Goal: Feedback & Contribution: Contribute content

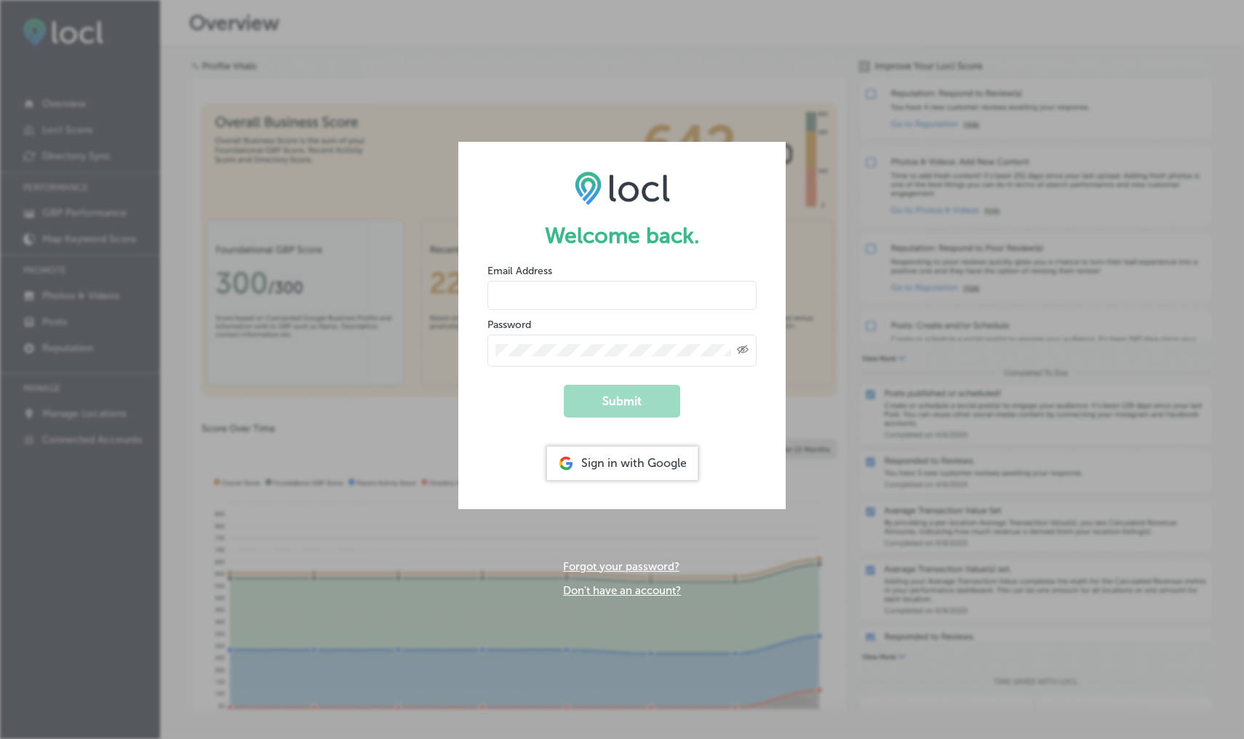
type input "[EMAIL_ADDRESS][DOMAIN_NAME]"
click at [622, 399] on button "Submit" at bounding box center [622, 401] width 116 height 33
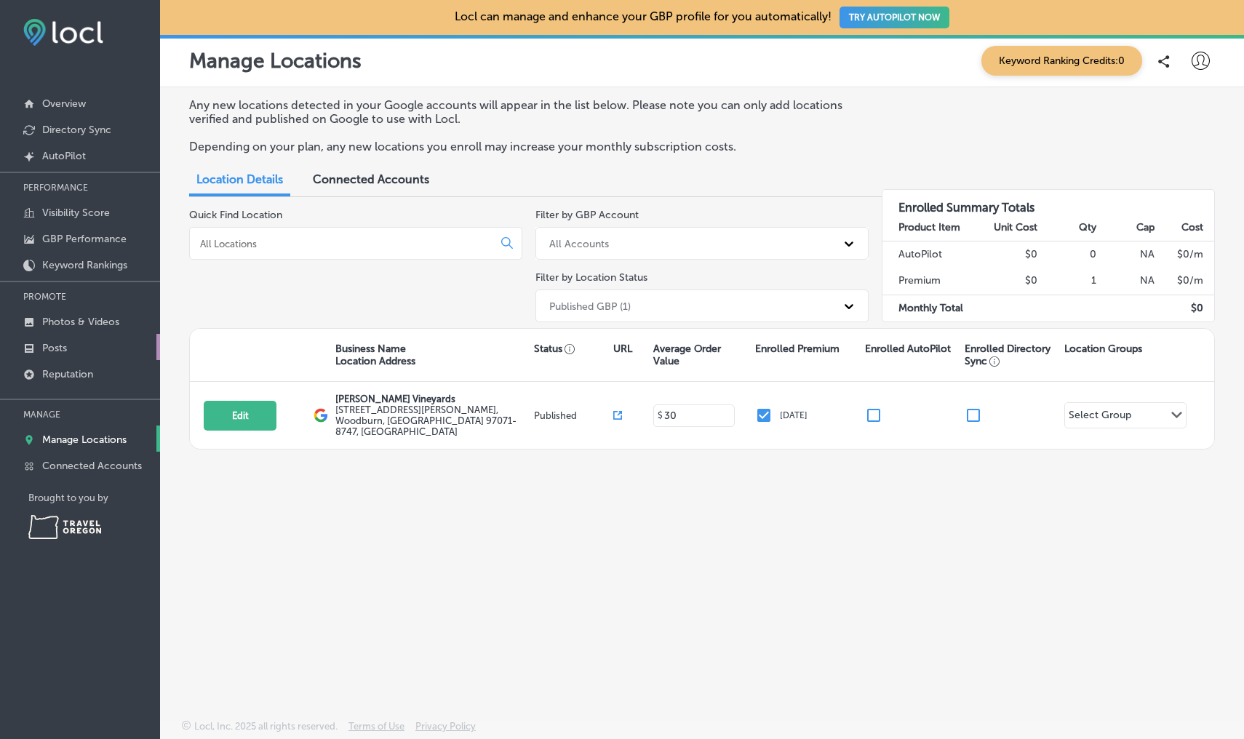
click at [53, 345] on p "Posts" at bounding box center [54, 348] width 25 height 12
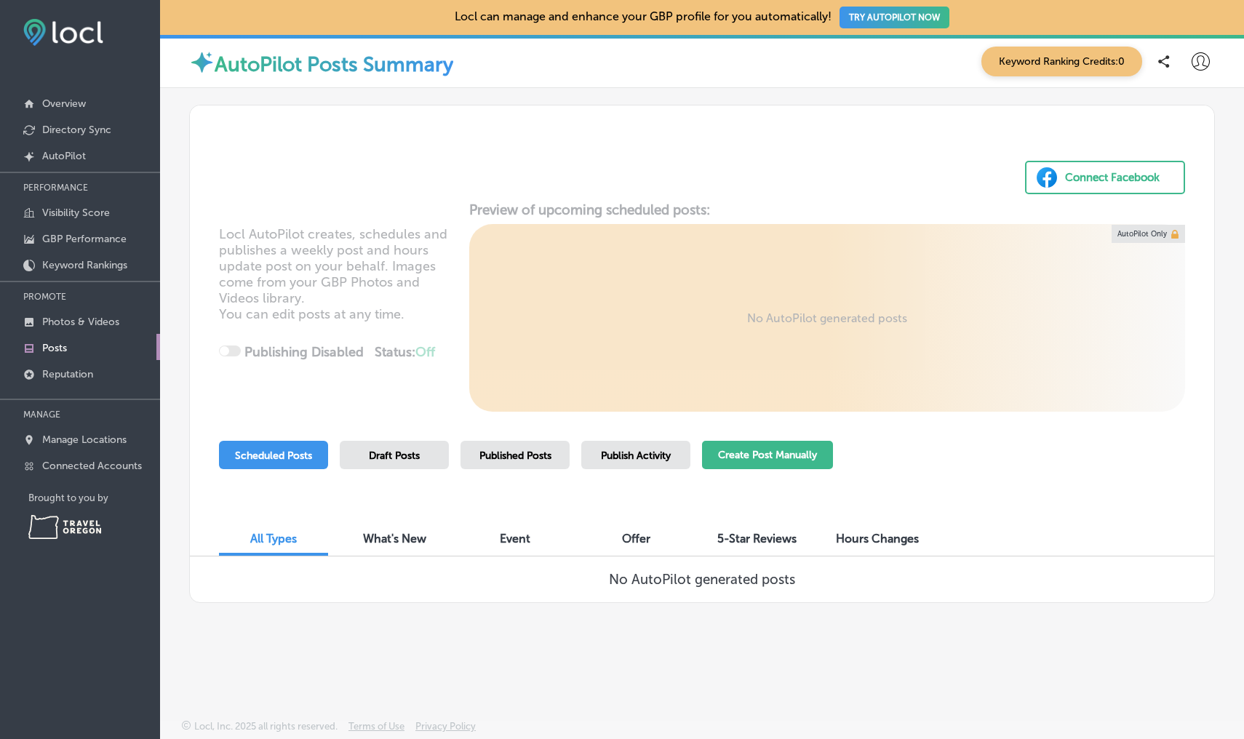
click at [783, 450] on button "Create Post Manually" at bounding box center [767, 455] width 131 height 28
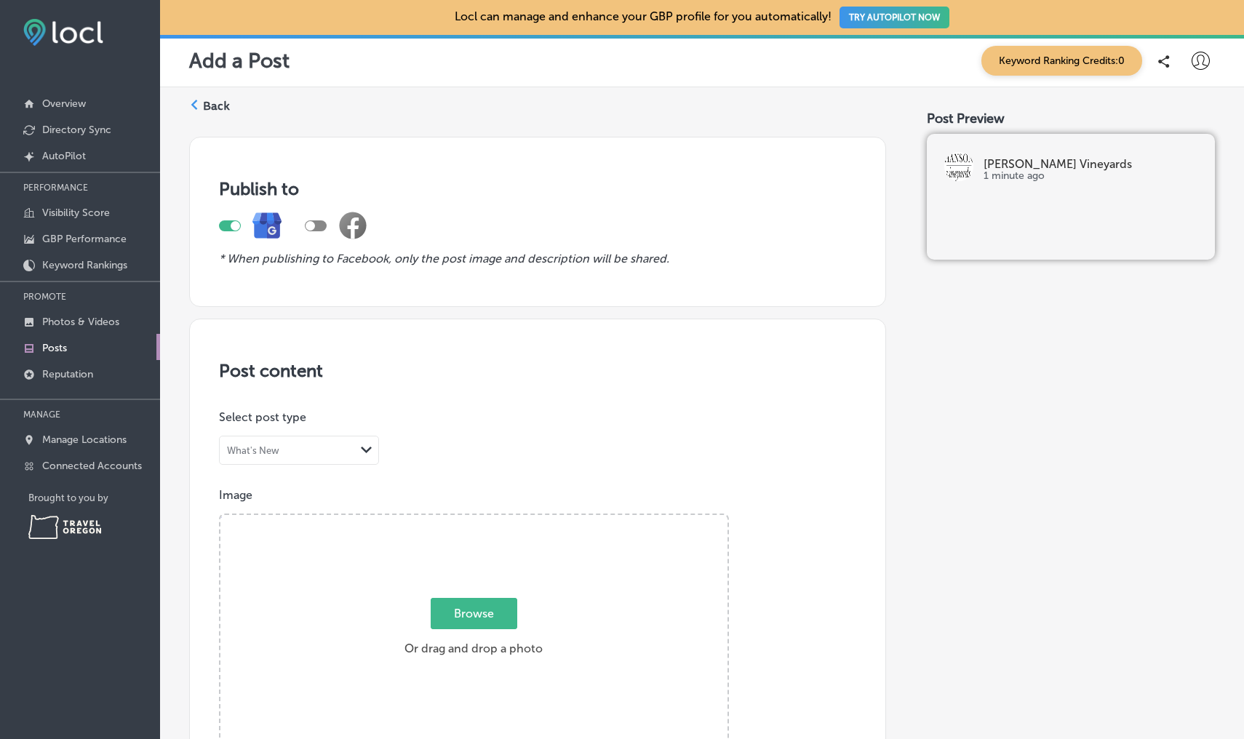
click at [364, 447] on polygon at bounding box center [366, 450] width 11 height 7
click at [463, 419] on div "Post content Select location(s) Select post type What's New Path Created with S…" at bounding box center [537, 731] width 697 height 825
click at [482, 607] on span "Browse" at bounding box center [474, 613] width 87 height 31
click at [482, 519] on input "Browse Or drag and drop a photo" at bounding box center [473, 517] width 507 height 4
type input "C:\fakepath\20250829_115641.jpg"
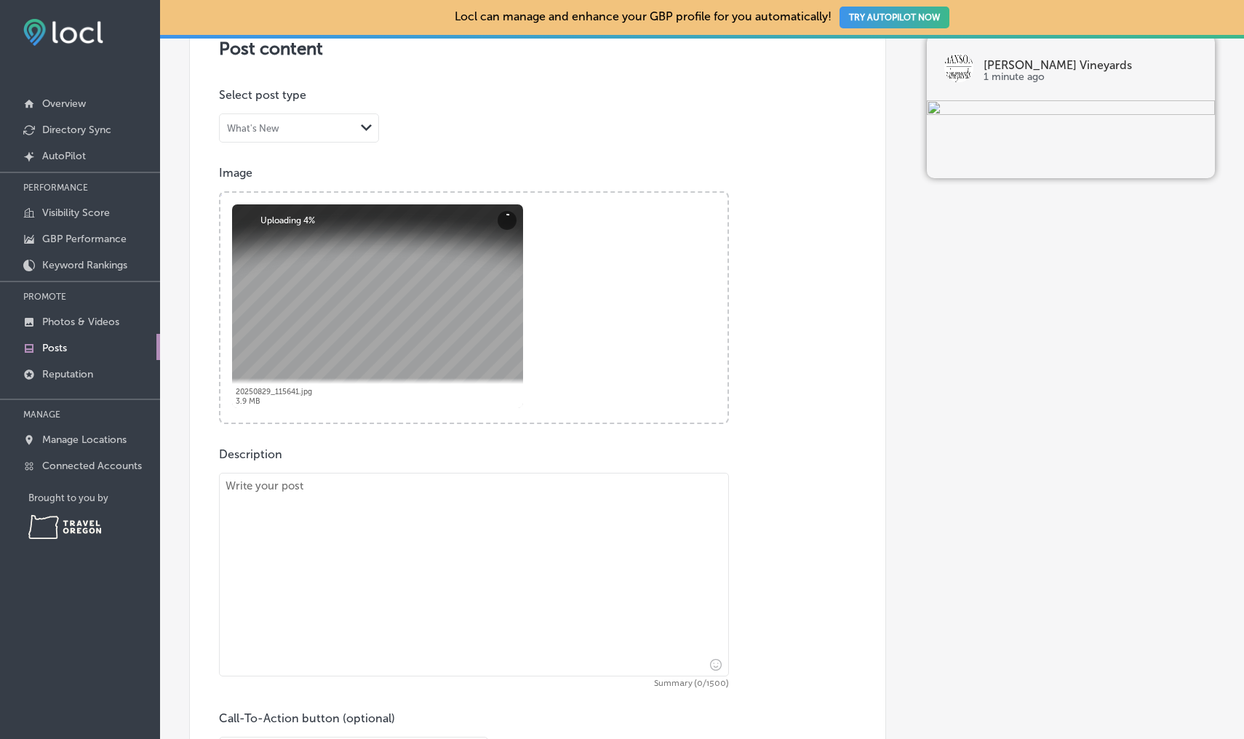
scroll to position [323, 0]
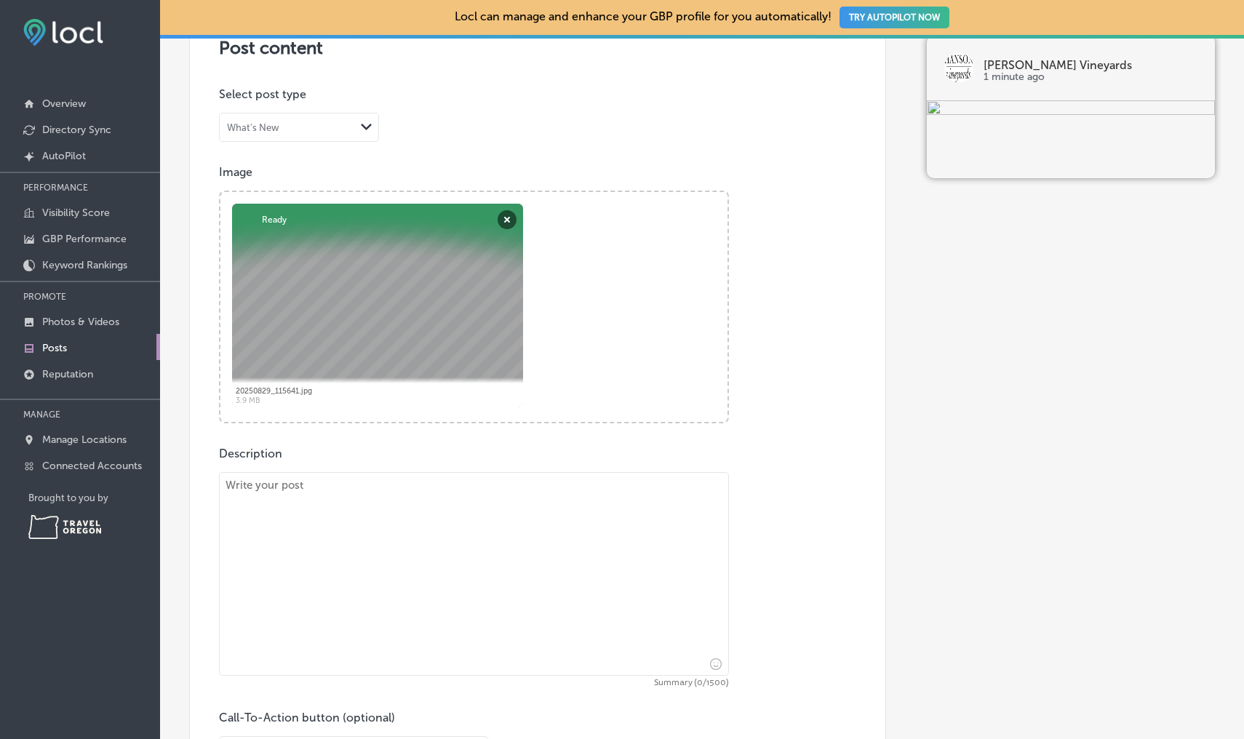
click at [385, 513] on textarea at bounding box center [474, 574] width 510 height 204
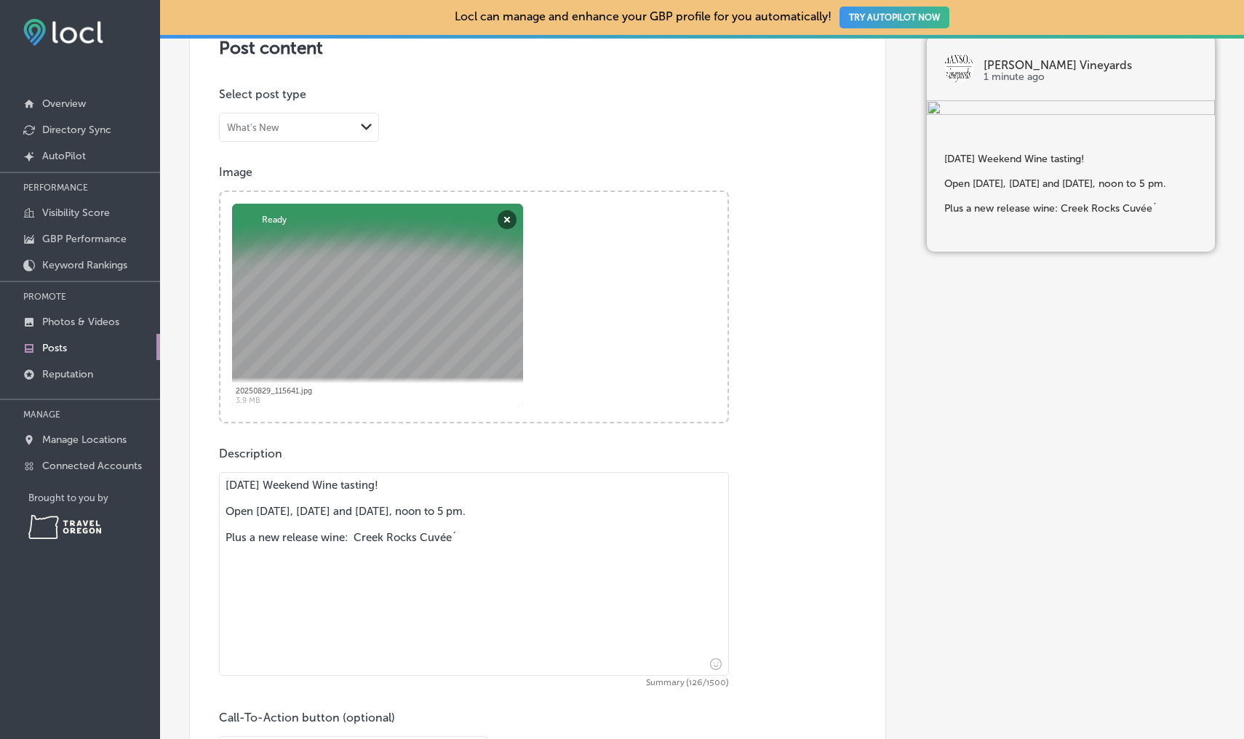
click at [456, 527] on textarea "[DATE] Weekend Wine tasting! Open [DATE], [DATE] and [DATE], noon to 5 pm. Plus…" at bounding box center [474, 574] width 510 height 204
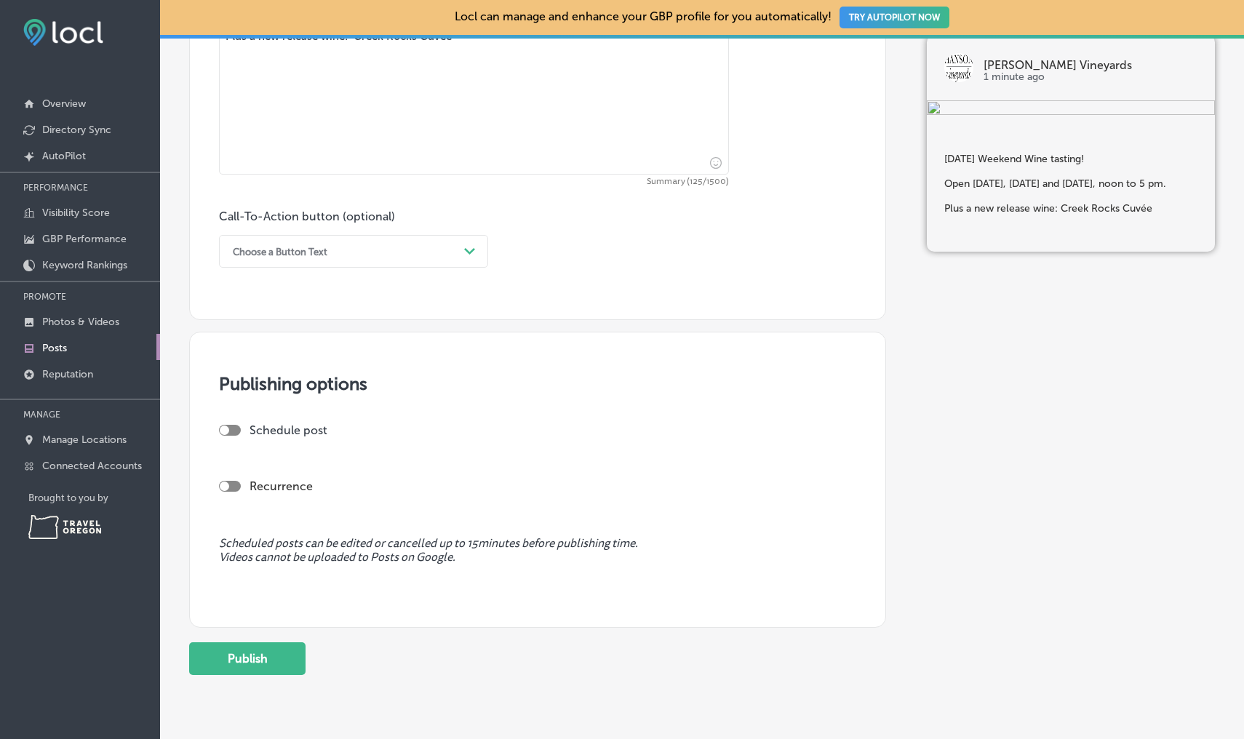
scroll to position [825, 0]
type textarea "[DATE] Weekend Wine tasting! Open [DATE], [DATE] and [DATE], noon to 5 pm. Plus…"
click at [253, 643] on button "Publish" at bounding box center [247, 657] width 116 height 33
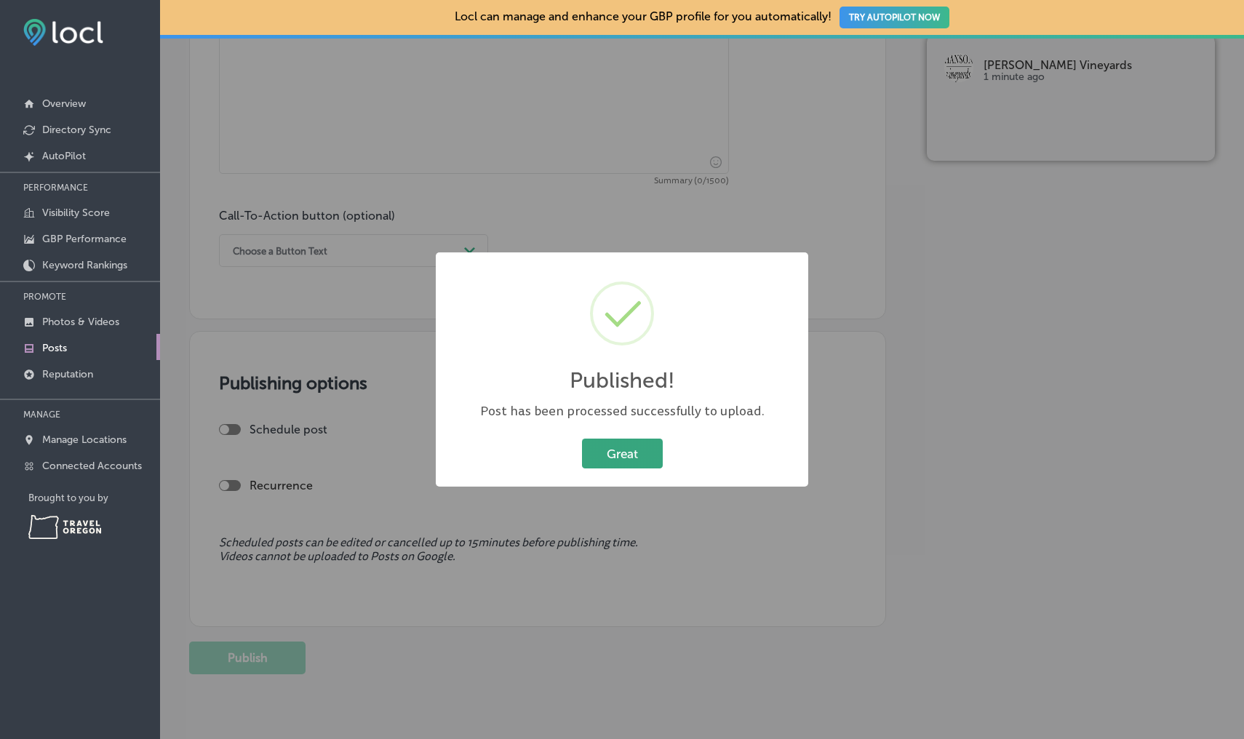
click at [632, 454] on button "Great" at bounding box center [622, 454] width 81 height 30
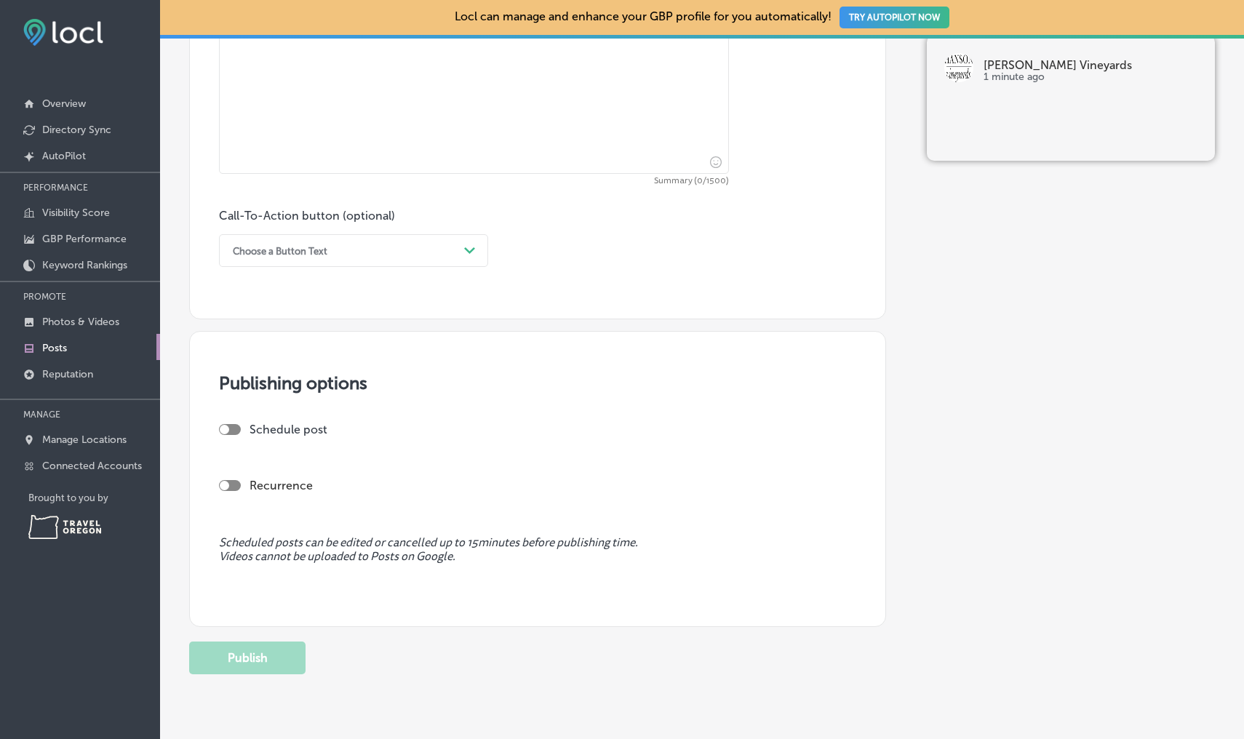
scroll to position [431, 0]
